Goal: Find specific page/section: Find specific page/section

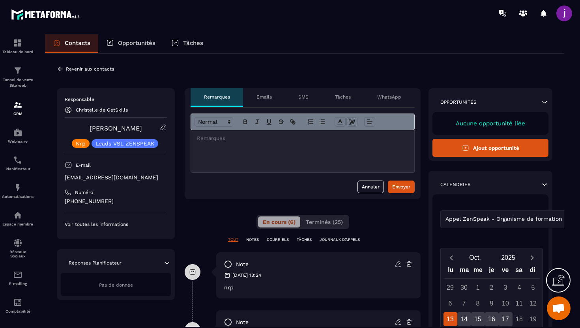
click at [59, 66] on icon at bounding box center [60, 69] width 7 height 7
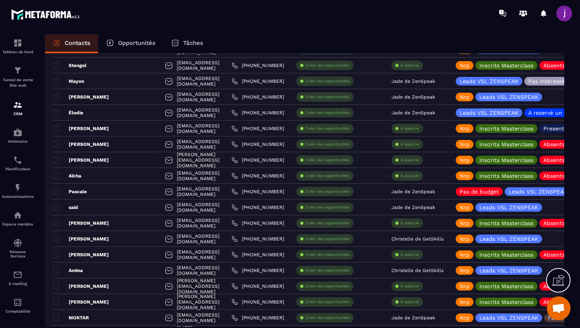
scroll to position [839, 0]
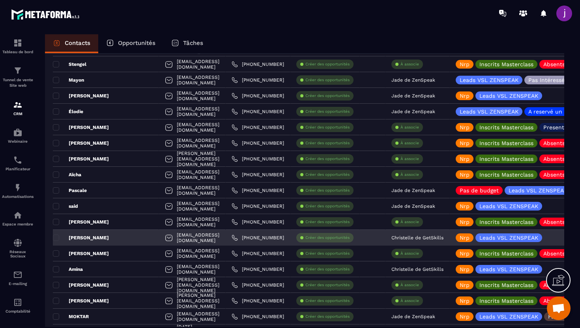
click at [431, 239] on p "Christelle de GetSkills" at bounding box center [417, 238] width 52 height 6
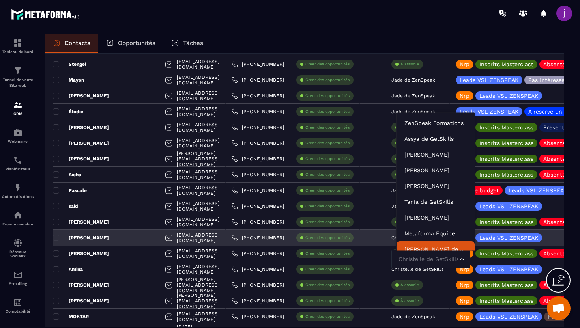
scroll to position [6, 0]
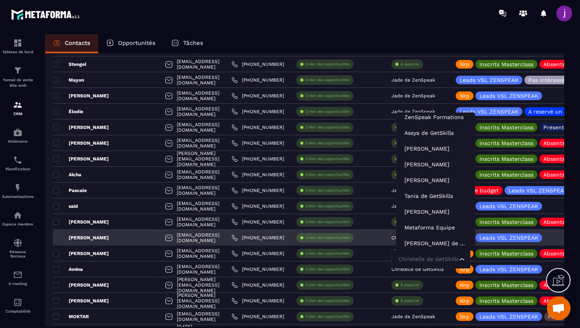
click at [426, 259] on input "Search for option" at bounding box center [427, 259] width 61 height 9
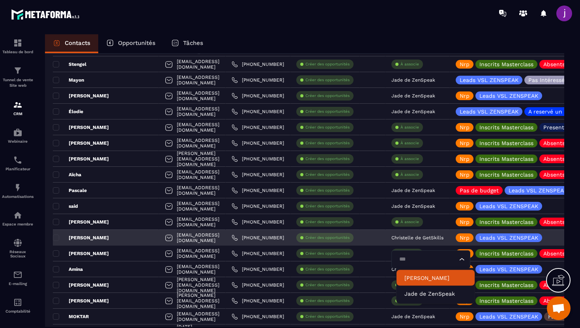
type input "****"
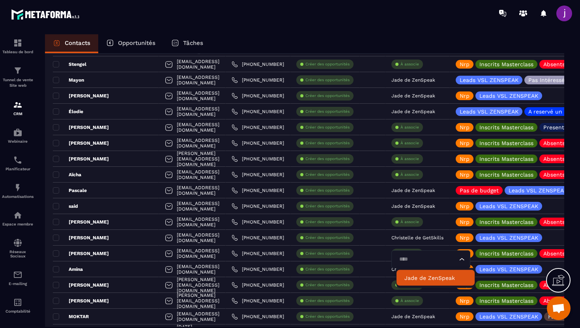
click at [414, 275] on p "Jade de ZenSpeak" at bounding box center [435, 278] width 62 height 8
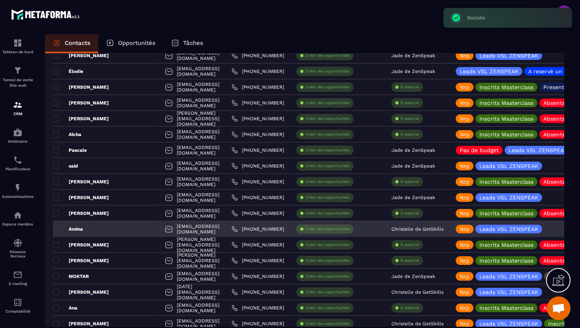
scroll to position [879, 0]
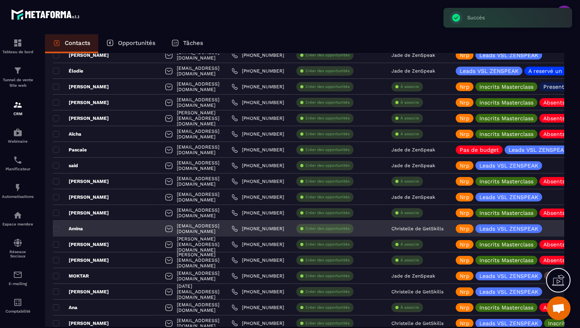
click at [412, 229] on p "Christelle de GetSkills" at bounding box center [417, 229] width 52 height 6
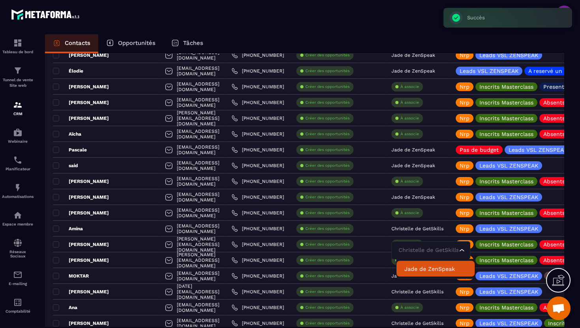
click at [414, 265] on p "Jade de ZenSpeak" at bounding box center [435, 269] width 62 height 8
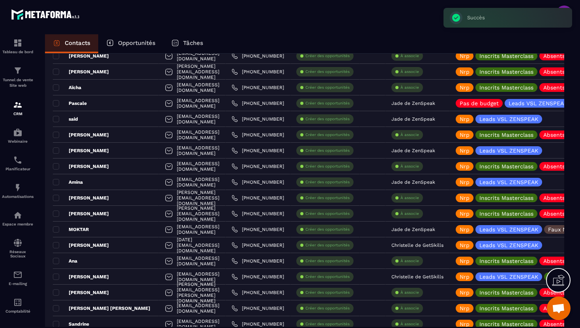
scroll to position [926, 0]
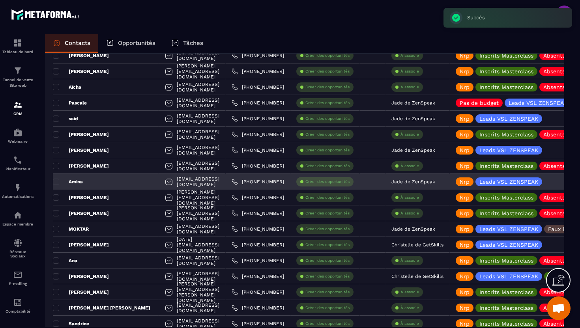
click at [109, 183] on div "Amina" at bounding box center [106, 182] width 106 height 16
